Goal: Information Seeking & Learning: Learn about a topic

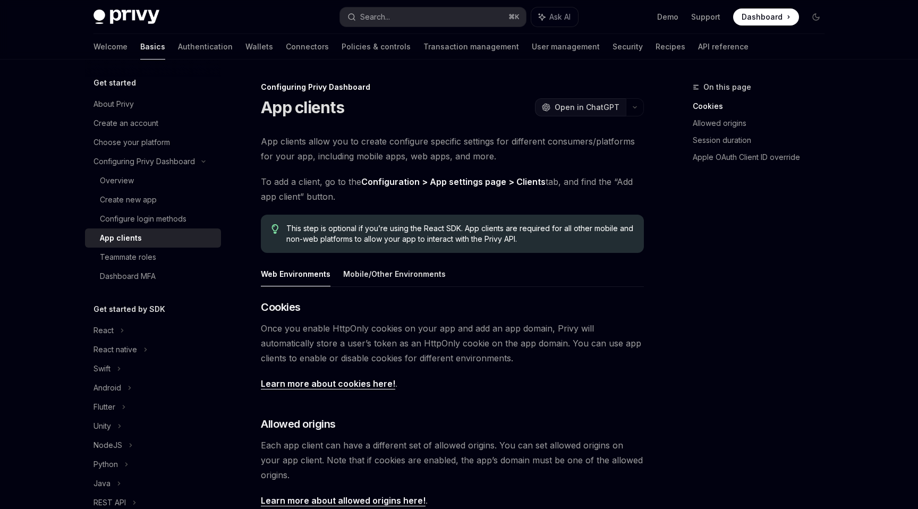
click at [565, 106] on span "Open in ChatGPT" at bounding box center [587, 107] width 65 height 11
click at [393, 273] on button "Mobile/Other Environments" at bounding box center [394, 273] width 103 height 25
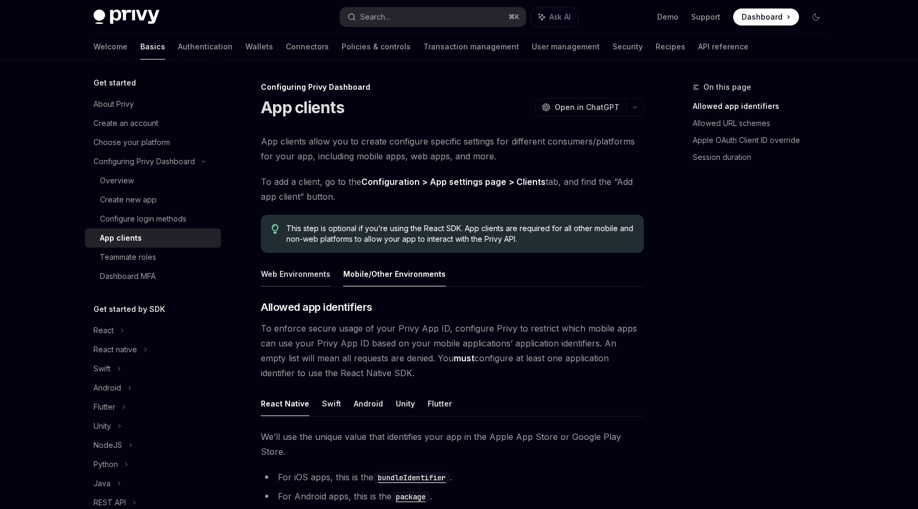
click at [302, 273] on button "Web Environments" at bounding box center [296, 273] width 70 height 25
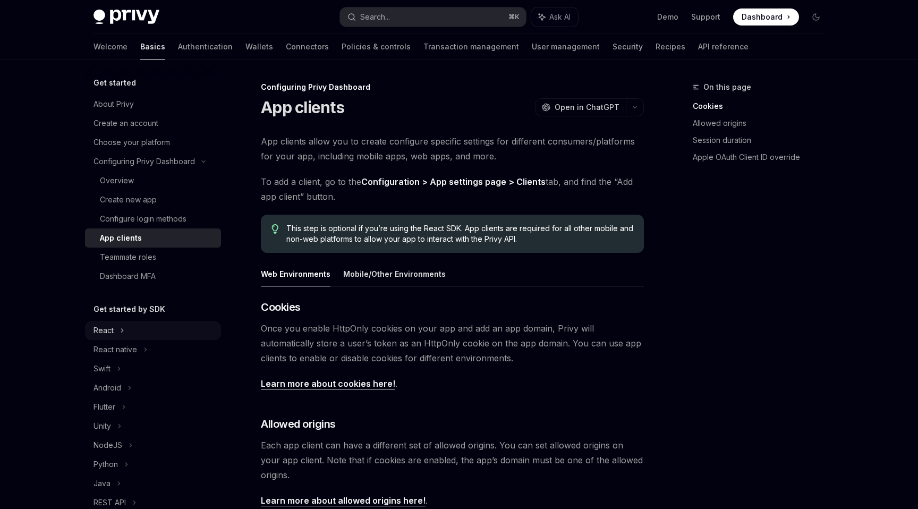
click at [124, 328] on div "React" at bounding box center [153, 330] width 136 height 19
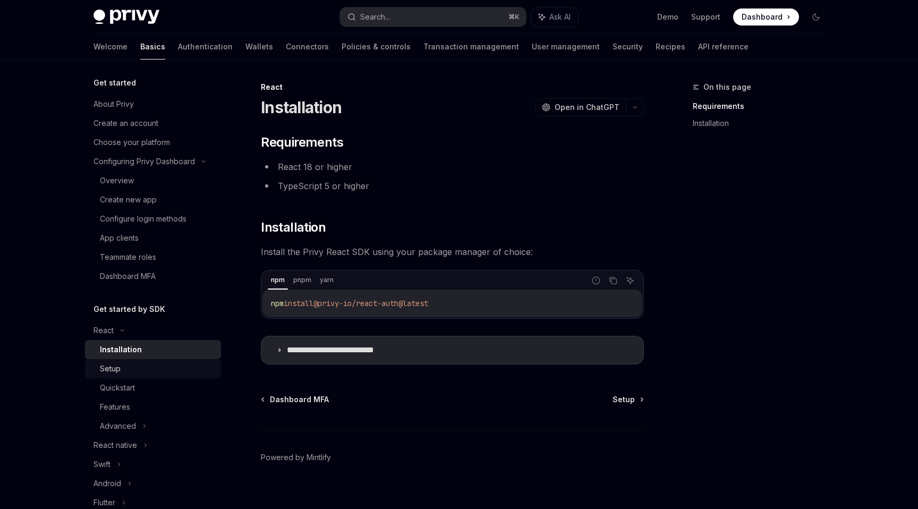
click at [125, 364] on div "Setup" at bounding box center [157, 368] width 115 height 13
type textarea "*"
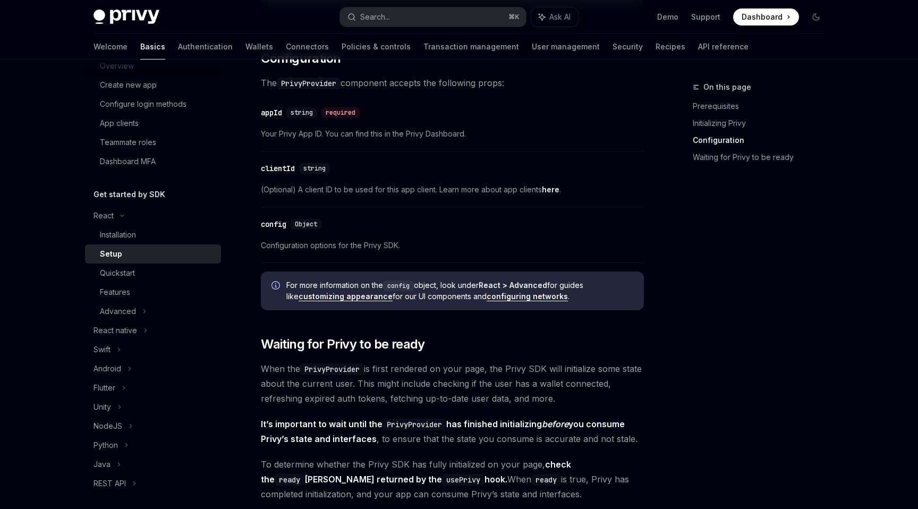
scroll to position [863, 0]
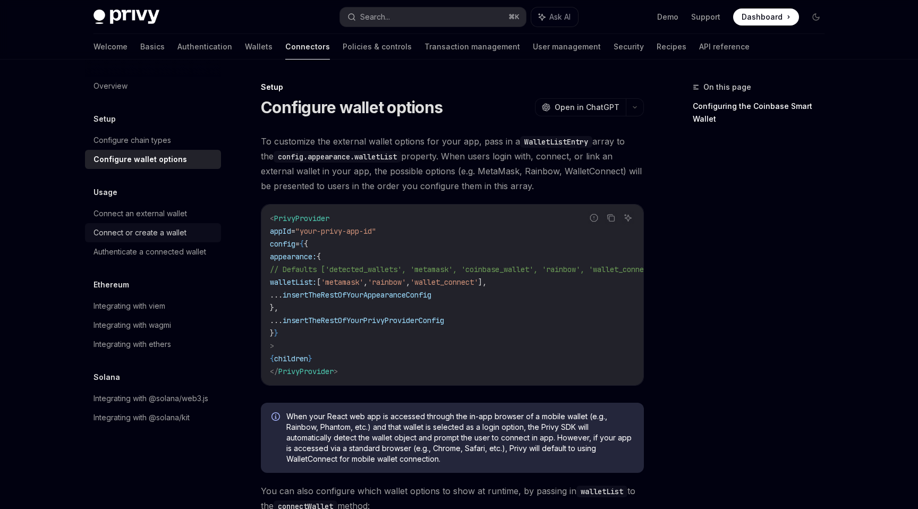
click at [163, 235] on div "Connect or create a wallet" at bounding box center [140, 232] width 93 height 13
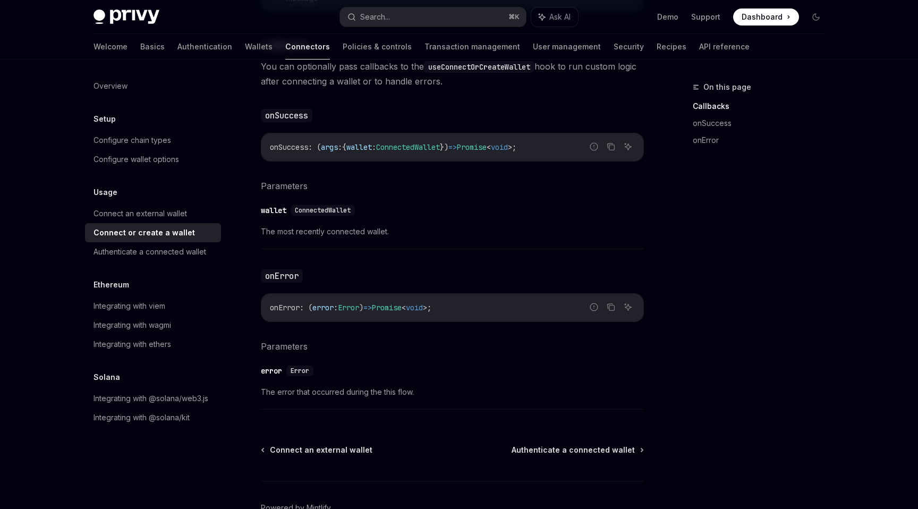
scroll to position [603, 0]
click at [151, 308] on div "Integrating with viem" at bounding box center [130, 306] width 72 height 13
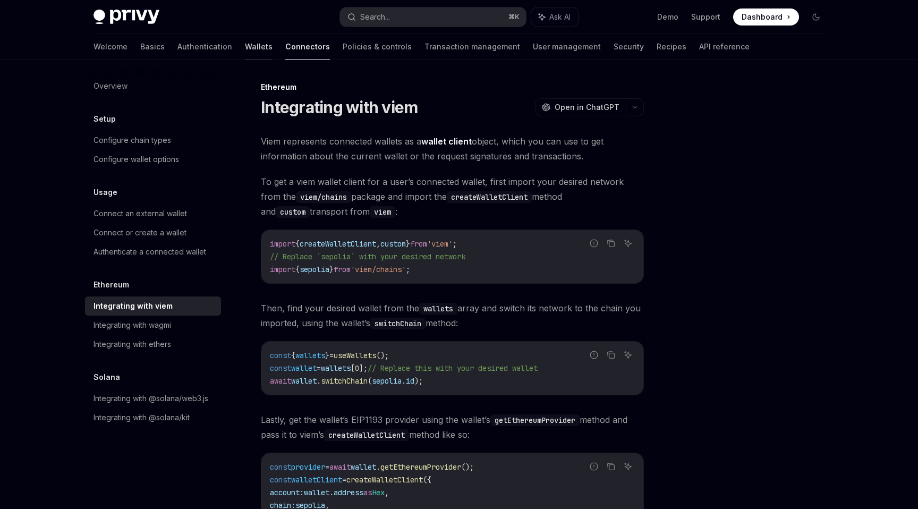
click at [245, 47] on link "Wallets" at bounding box center [259, 47] width 28 height 26
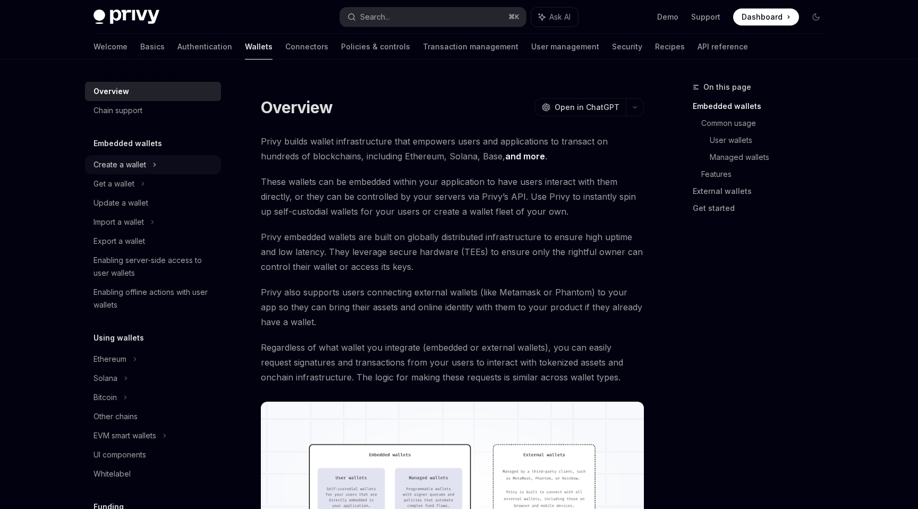
click at [149, 168] on div "Create a wallet" at bounding box center [153, 164] width 136 height 19
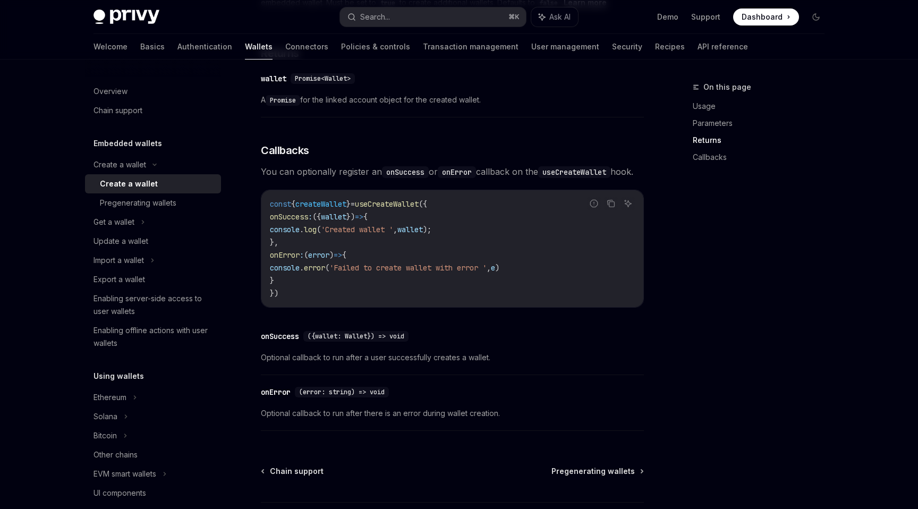
scroll to position [761, 0]
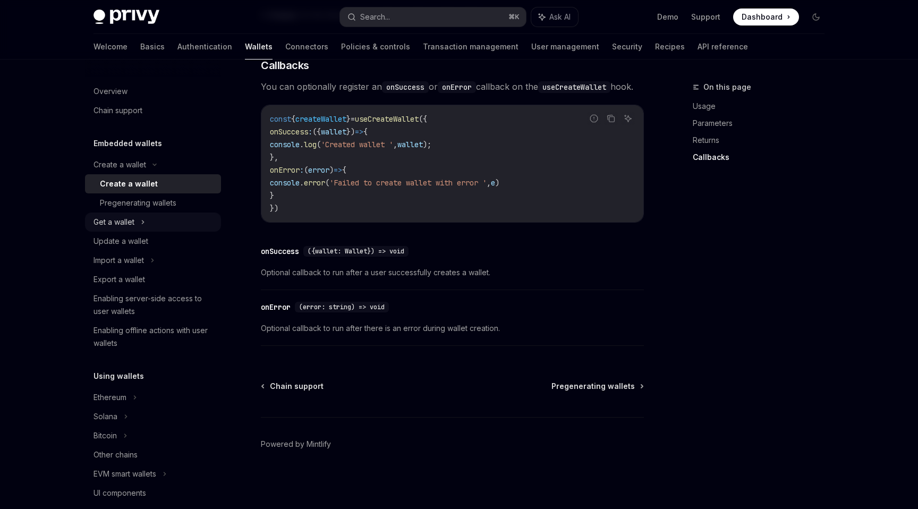
click at [133, 222] on div "Get a wallet" at bounding box center [114, 222] width 41 height 13
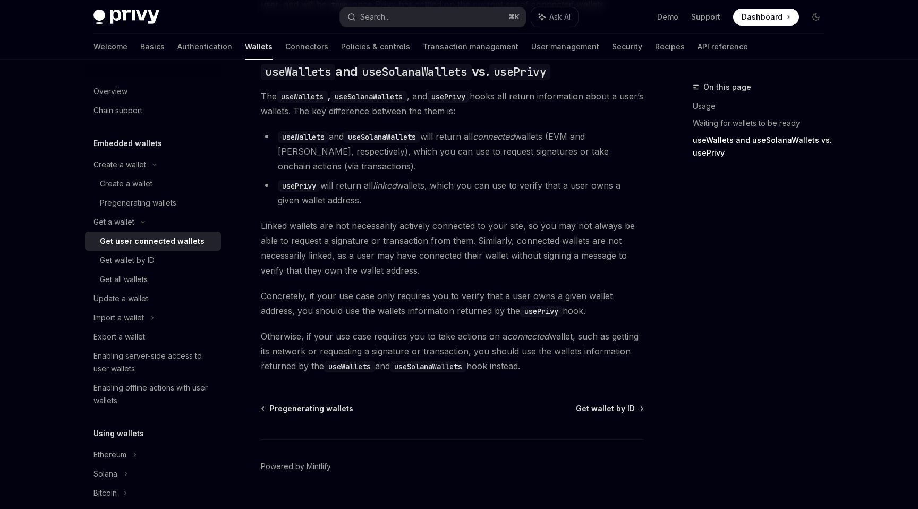
scroll to position [904, 0]
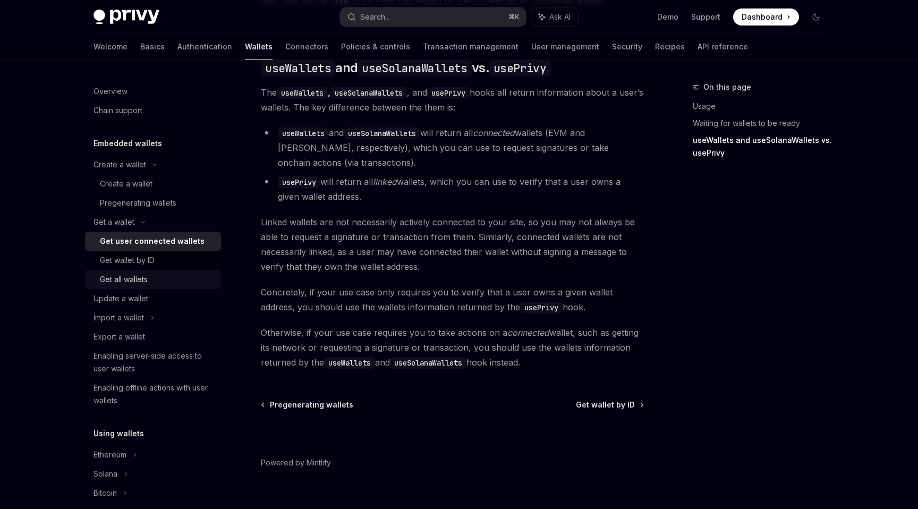
click at [145, 280] on div "Get all wallets" at bounding box center [124, 279] width 48 height 13
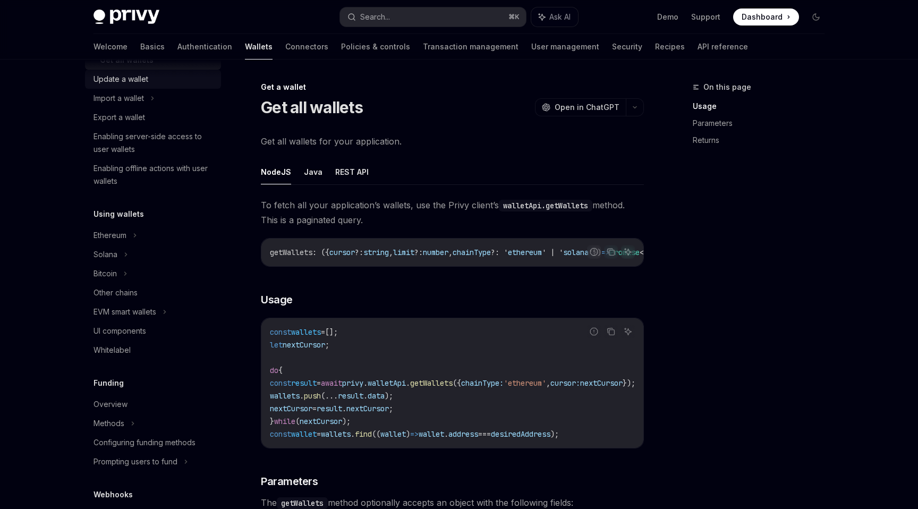
scroll to position [220, 0]
click at [149, 179] on div "Enabling offline actions with user wallets" at bounding box center [154, 175] width 121 height 26
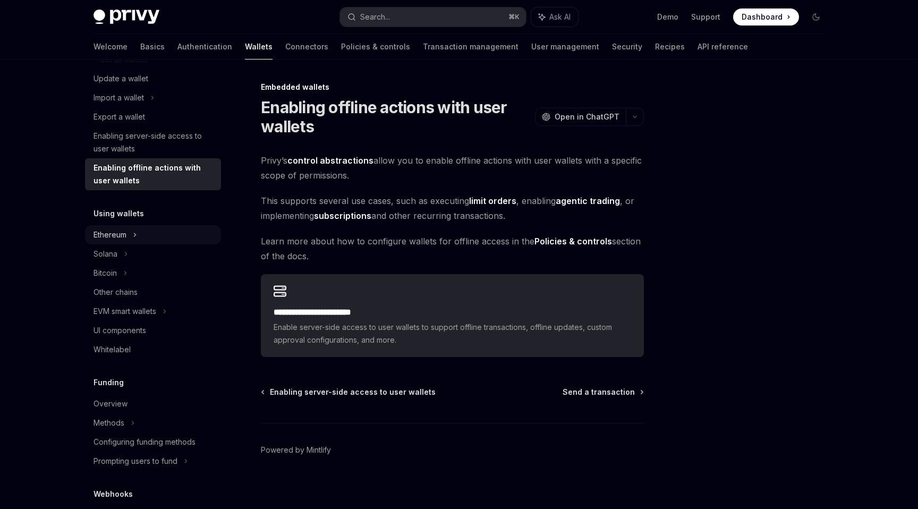
click at [136, 236] on icon at bounding box center [135, 234] width 4 height 13
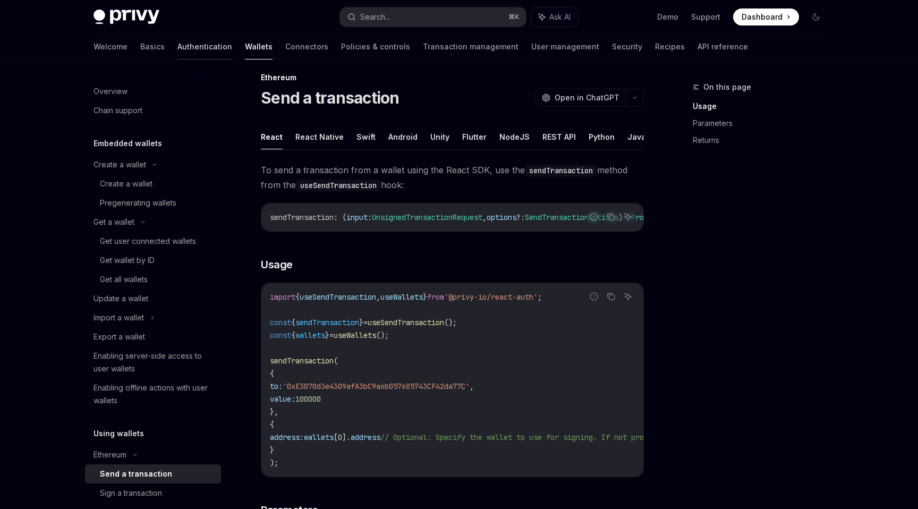
click at [177, 46] on link "Authentication" at bounding box center [204, 47] width 55 height 26
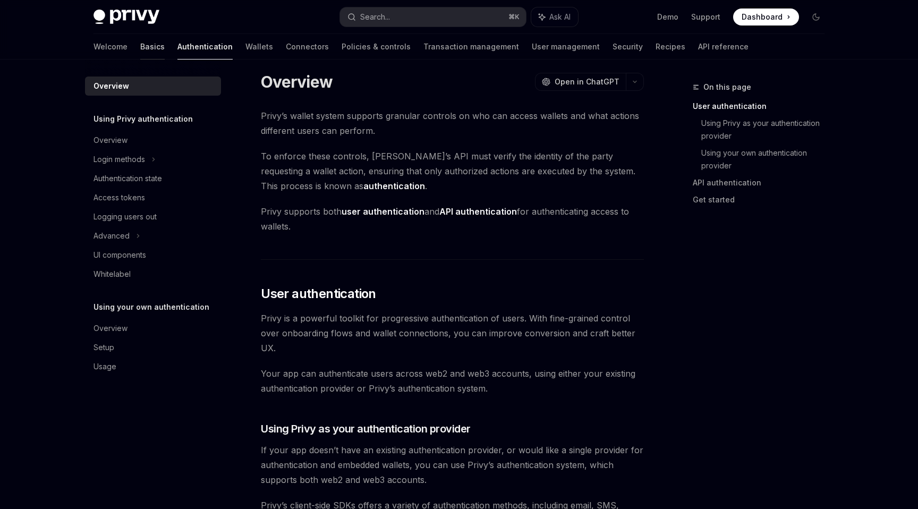
click at [140, 44] on link "Basics" at bounding box center [152, 47] width 24 height 26
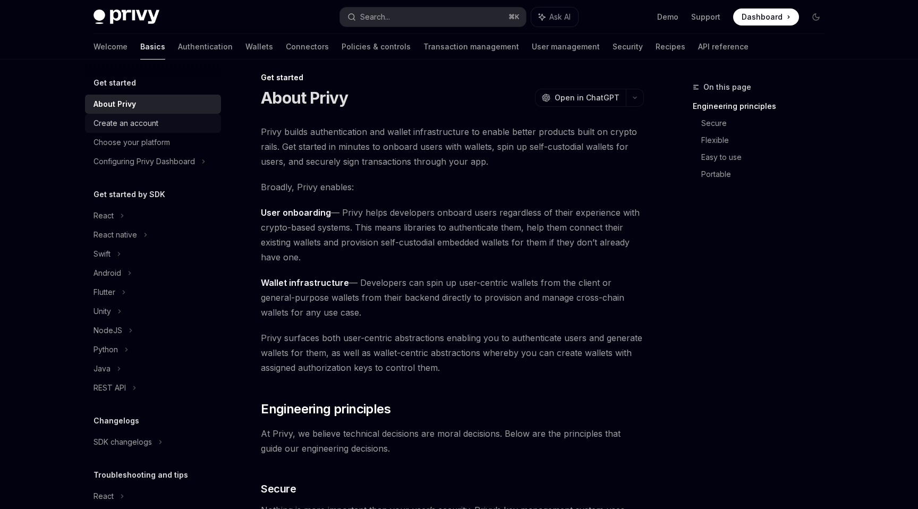
click at [140, 123] on div "Create an account" at bounding box center [126, 123] width 65 height 13
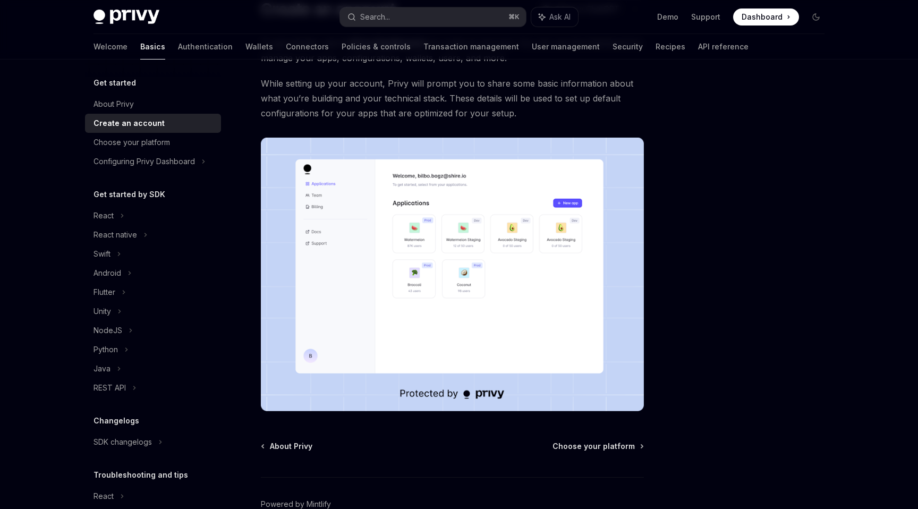
scroll to position [158, 0]
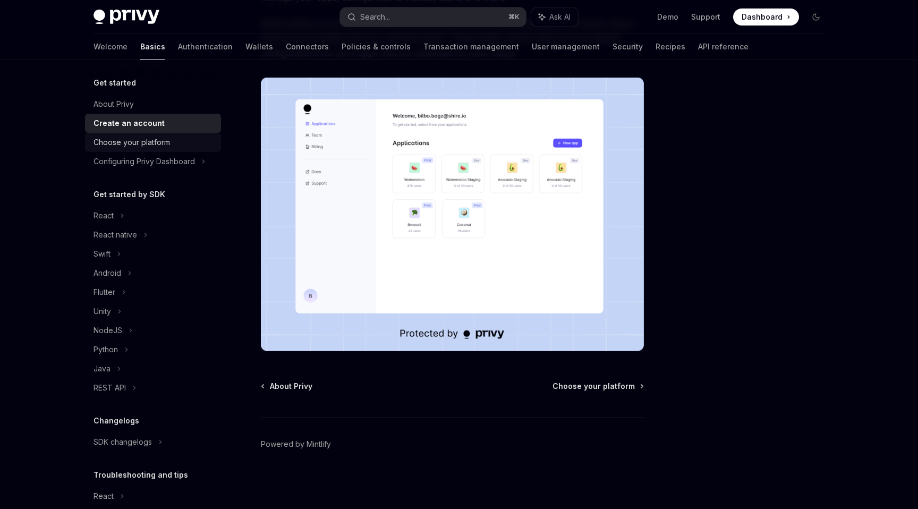
click at [138, 143] on div "Choose your platform" at bounding box center [132, 142] width 77 height 13
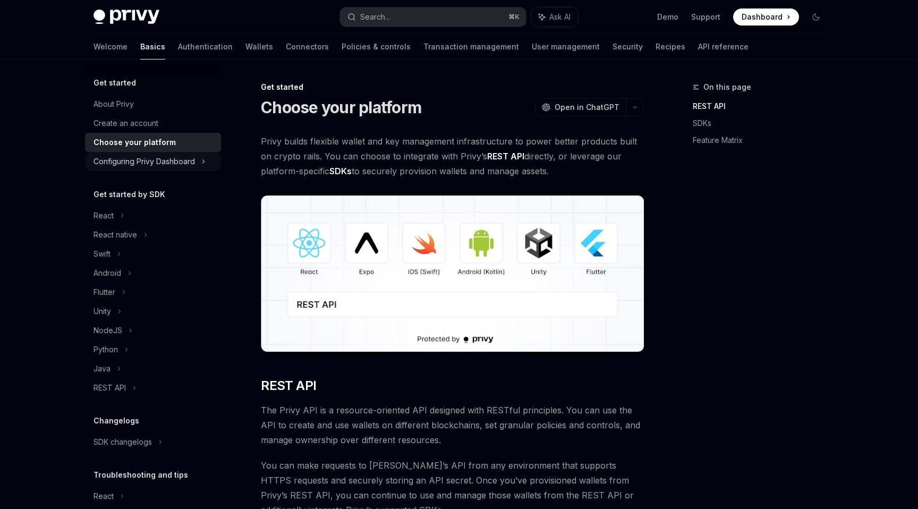
click at [148, 163] on div "Configuring Privy Dashboard" at bounding box center [144, 161] width 101 height 13
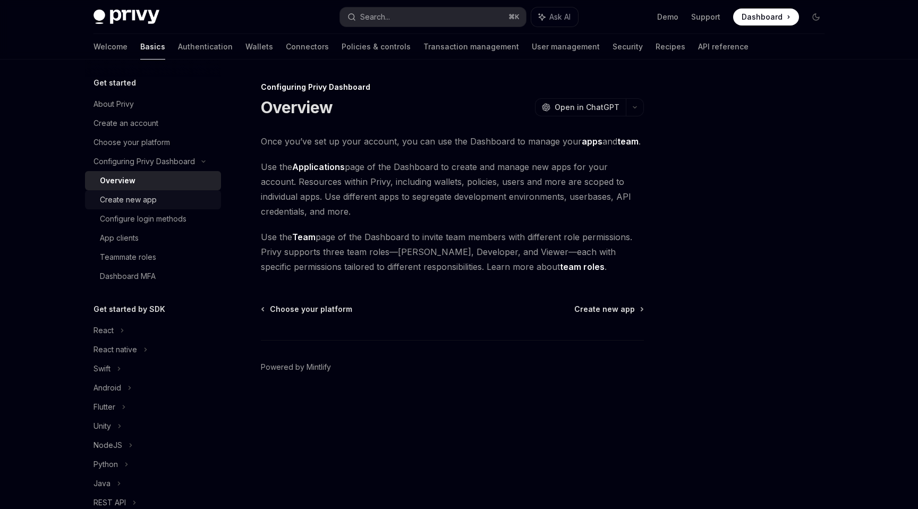
click at [145, 193] on div "Create new app" at bounding box center [128, 199] width 57 height 13
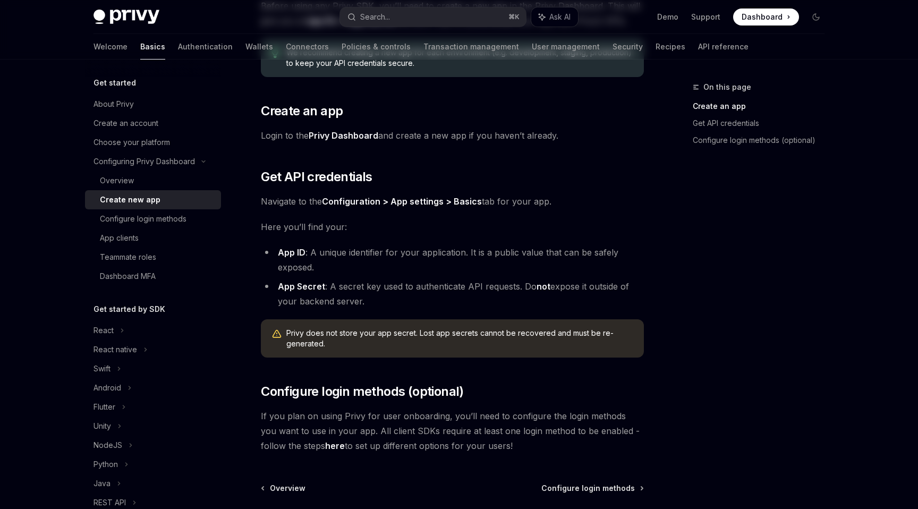
scroll to position [219, 0]
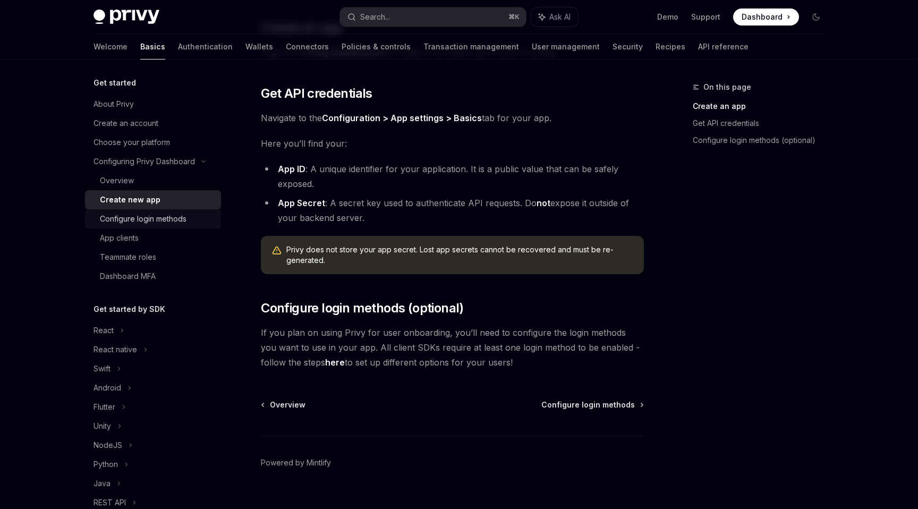
click at [156, 219] on div "Configure login methods" at bounding box center [143, 219] width 87 height 13
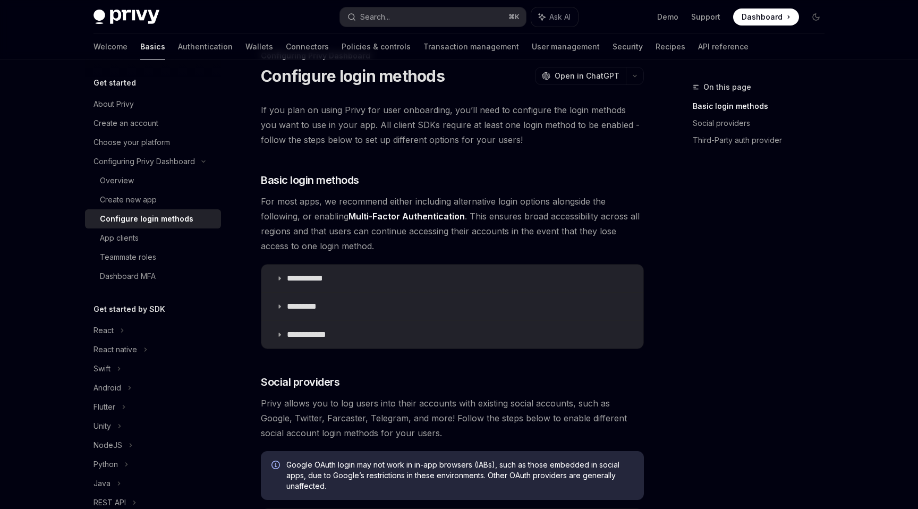
scroll to position [42, 0]
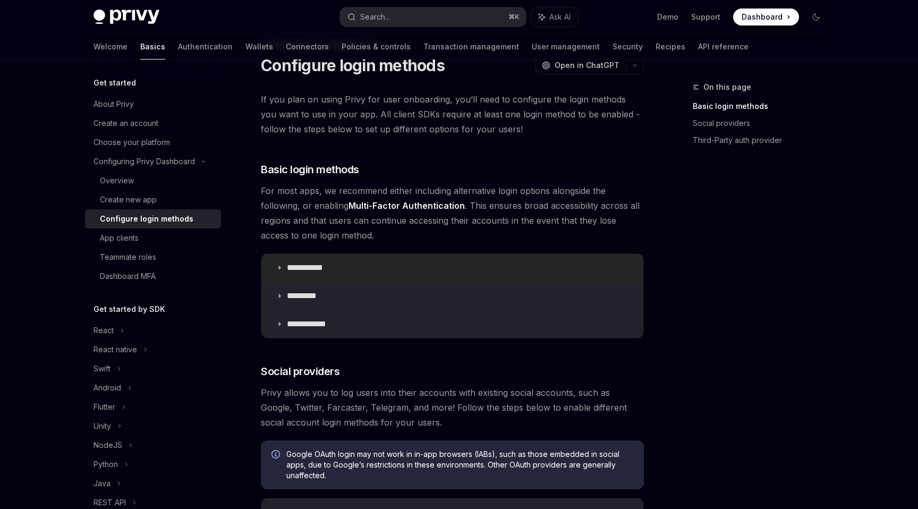
click at [280, 264] on summary "**********" at bounding box center [452, 268] width 382 height 28
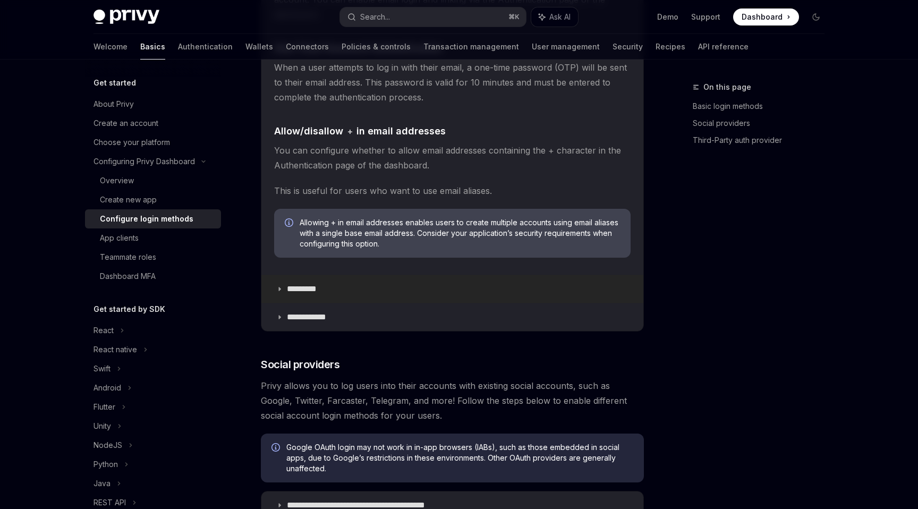
click at [279, 288] on icon at bounding box center [279, 289] width 6 height 6
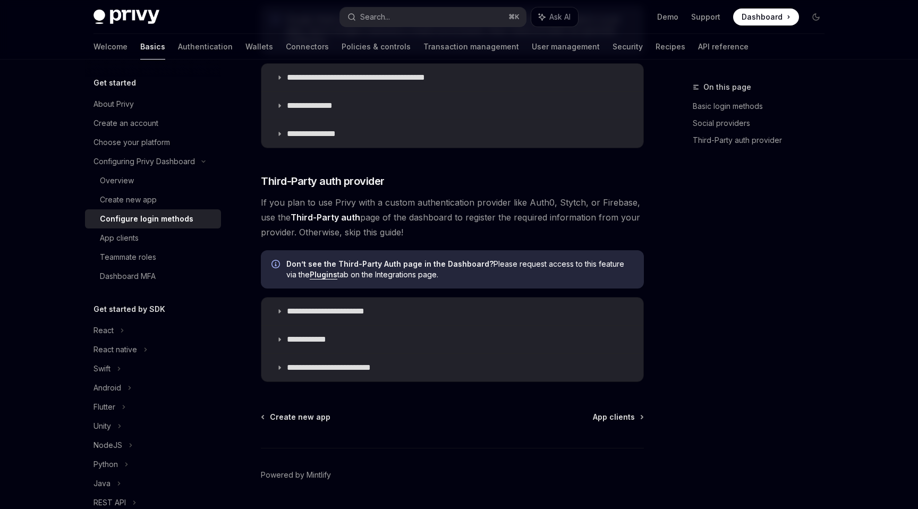
scroll to position [1243, 0]
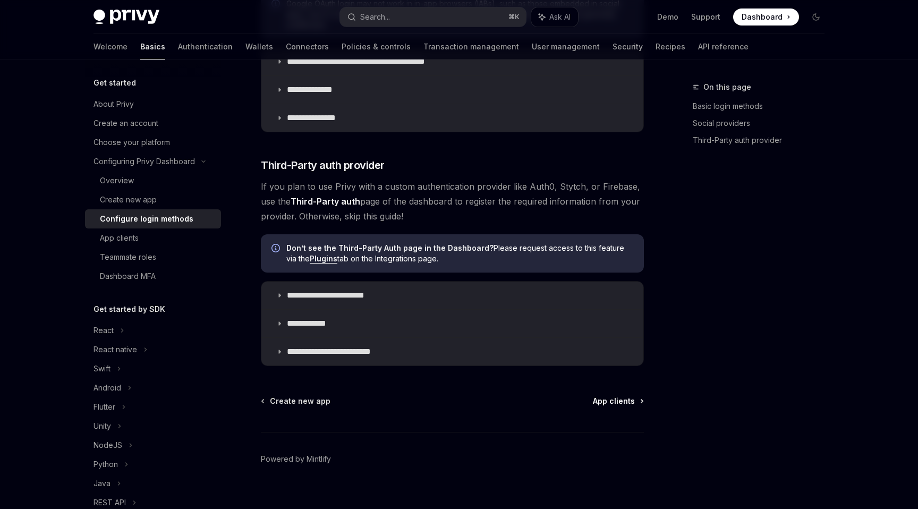
click at [626, 396] on span "App clients" at bounding box center [614, 401] width 42 height 11
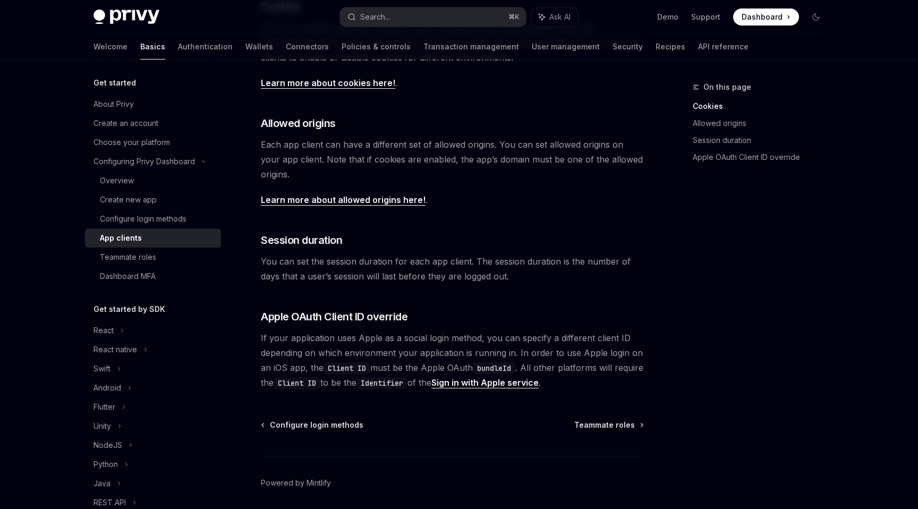
scroll to position [339, 0]
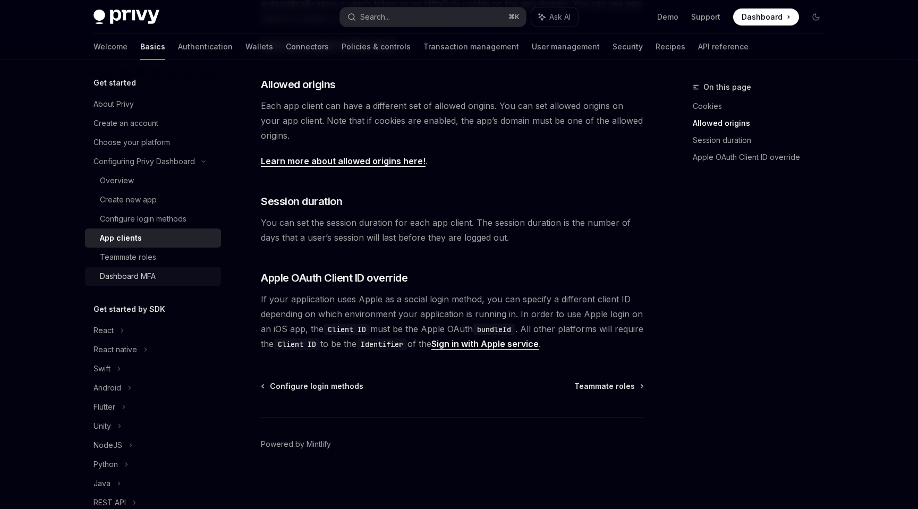
click at [145, 274] on div "Dashboard MFA" at bounding box center [128, 276] width 56 height 13
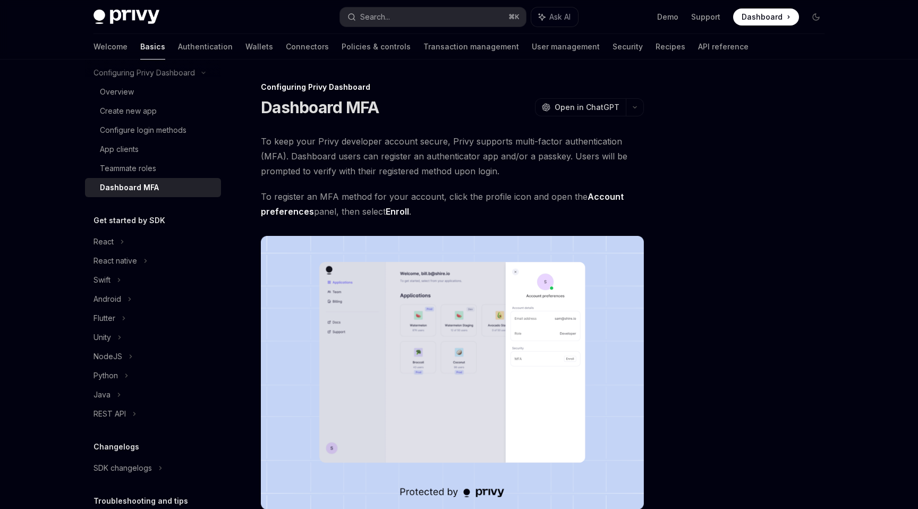
scroll to position [171, 0]
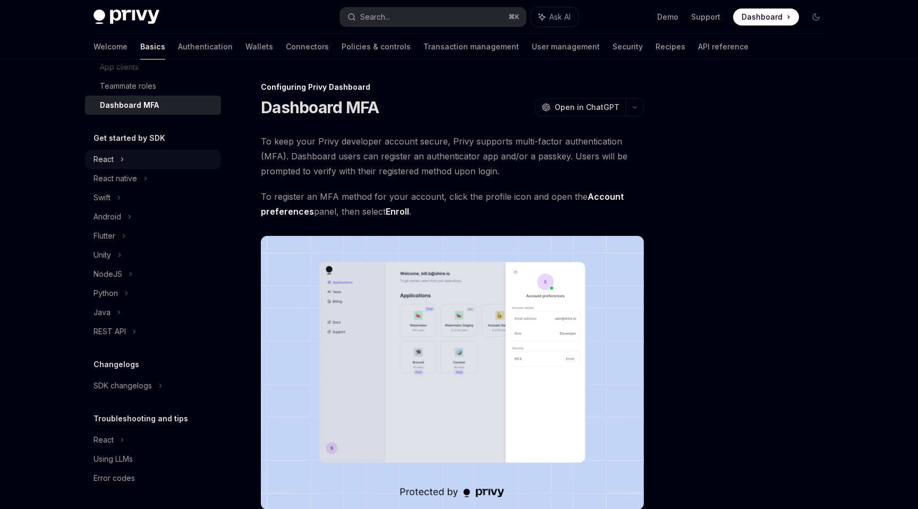
click at [120, 165] on icon at bounding box center [122, 159] width 4 height 13
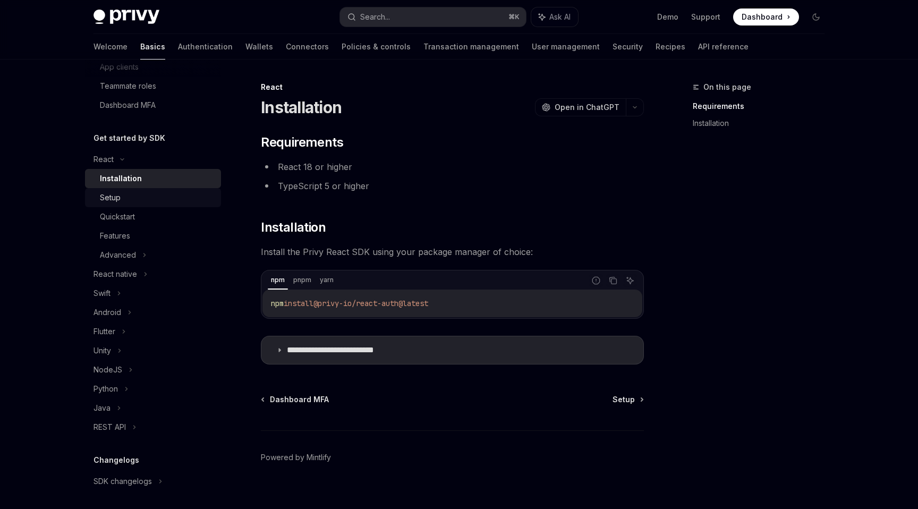
click at [125, 198] on div "Setup" at bounding box center [157, 197] width 115 height 13
type textarea "*"
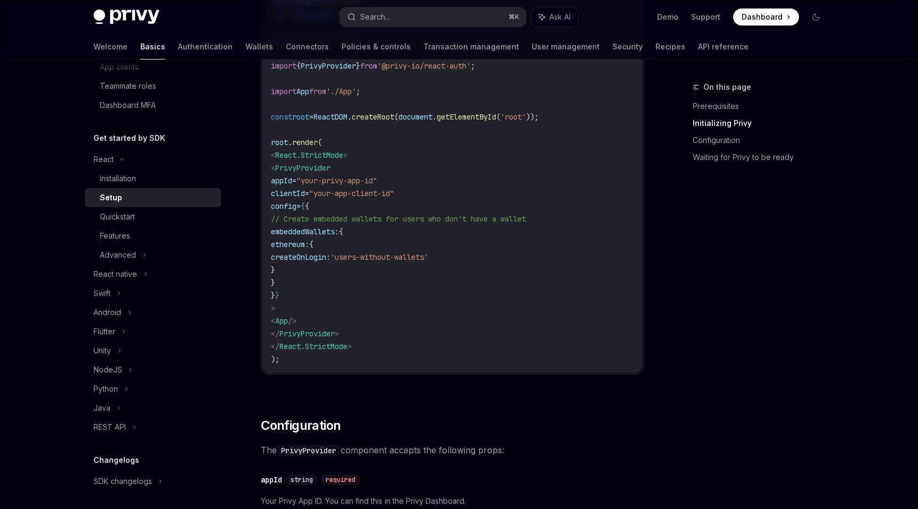
scroll to position [459, 0]
click at [672, 18] on link "Demo" at bounding box center [667, 17] width 21 height 11
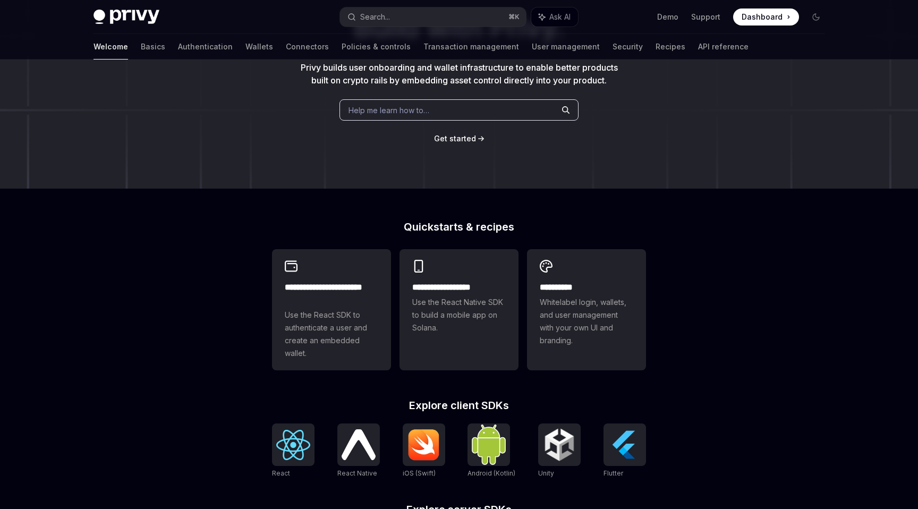
scroll to position [157, 0]
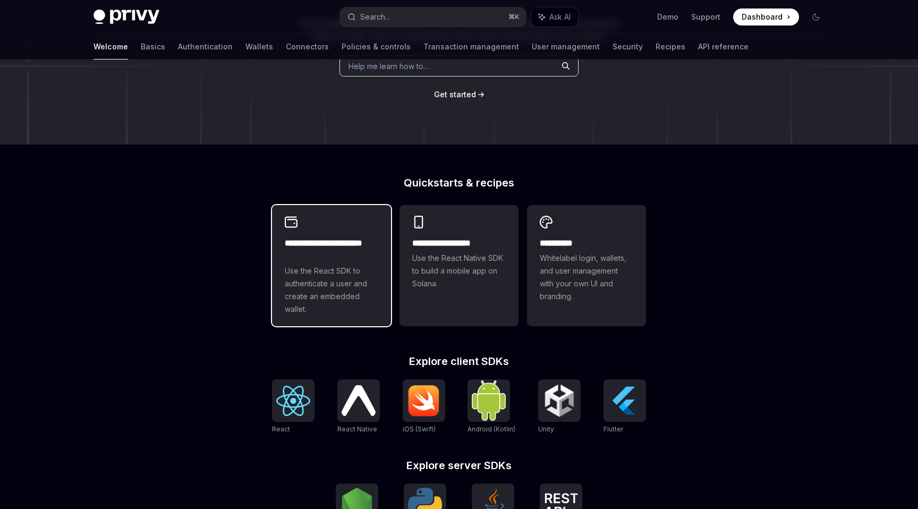
click at [370, 226] on div "**********" at bounding box center [331, 265] width 119 height 121
type textarea "*"
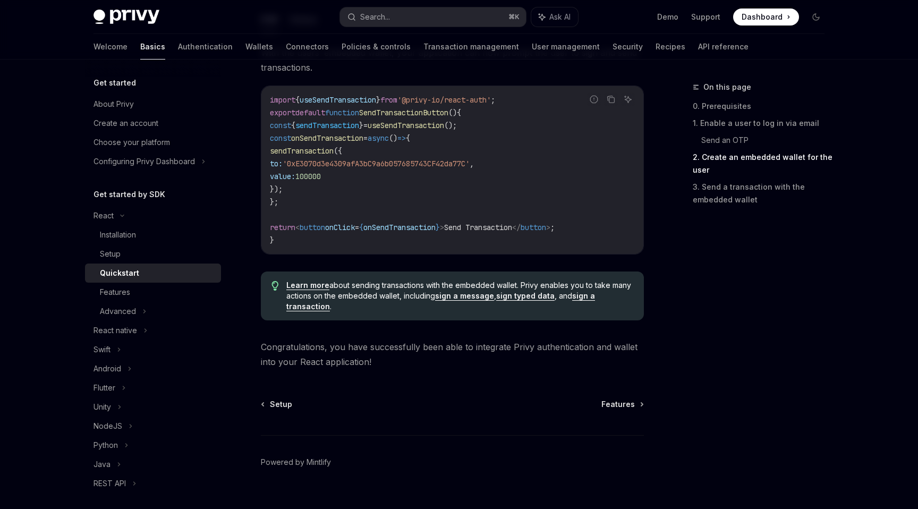
scroll to position [1032, 0]
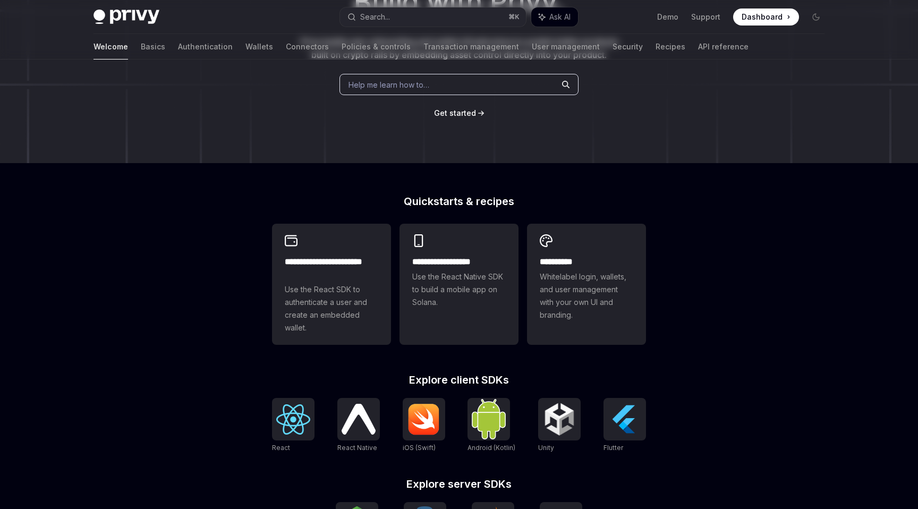
scroll to position [216, 0]
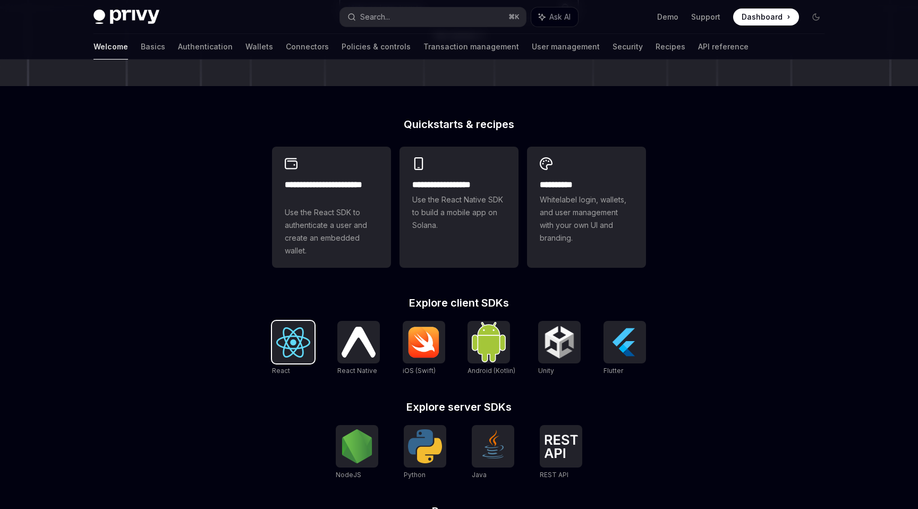
click at [291, 343] on img at bounding box center [293, 342] width 34 height 30
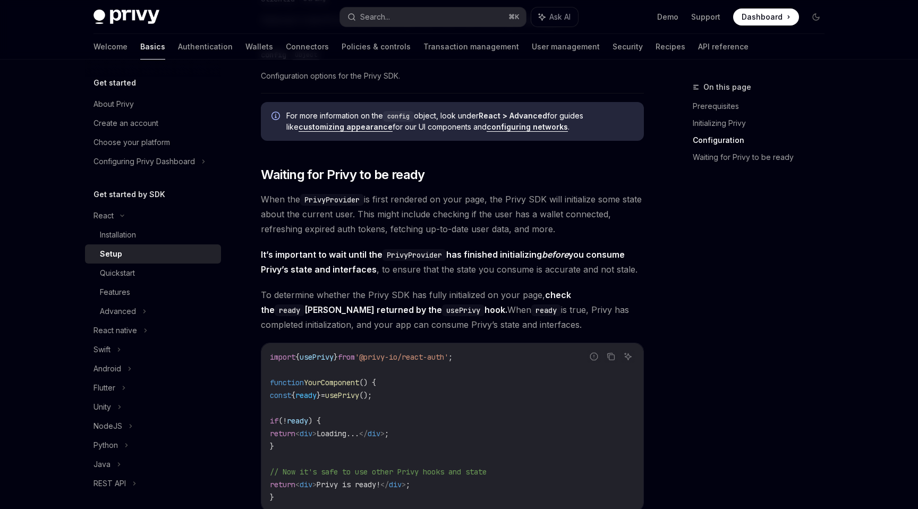
scroll to position [999, 0]
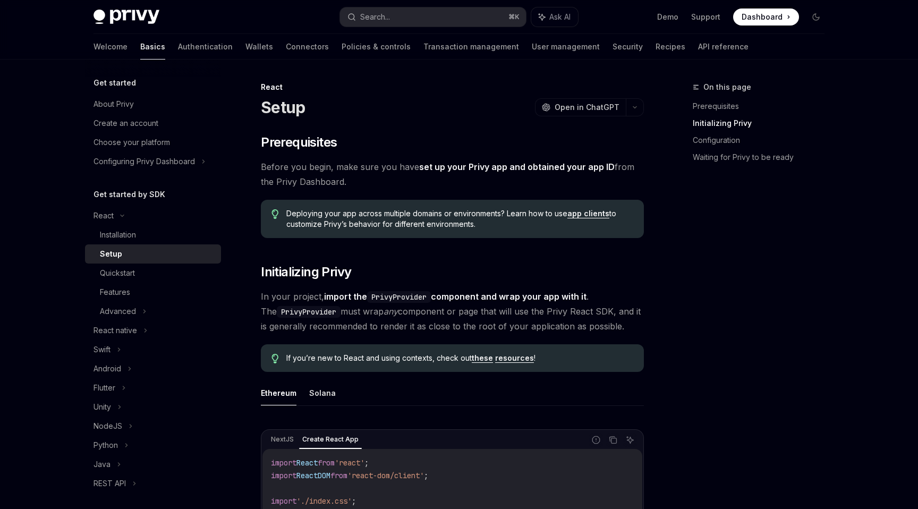
scroll to position [421, 0]
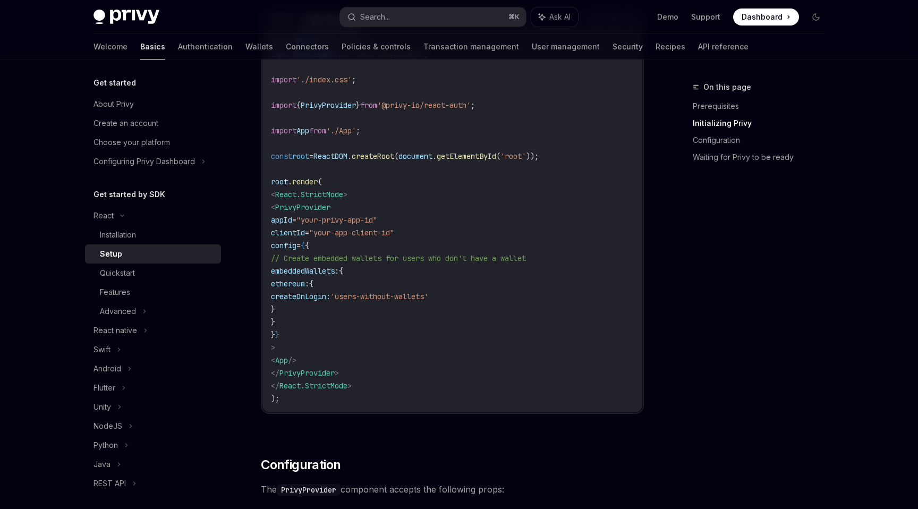
click at [761, 18] on span "Dashboard" at bounding box center [762, 17] width 41 height 11
